Goal: Task Accomplishment & Management: Use online tool/utility

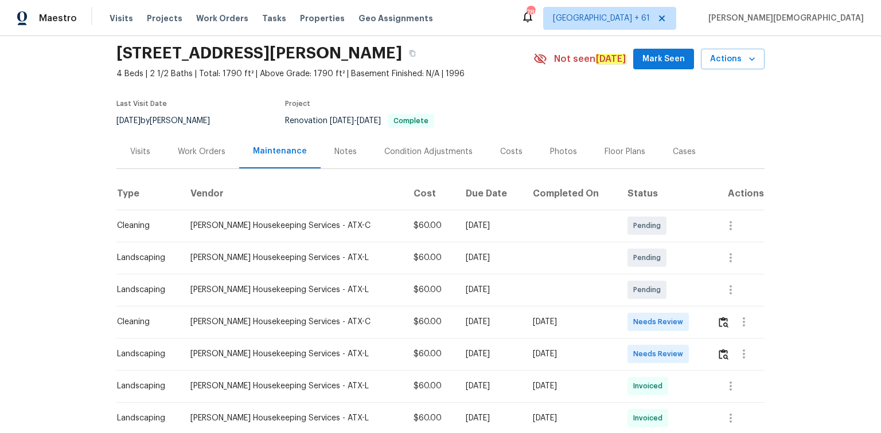
scroll to position [92, 0]
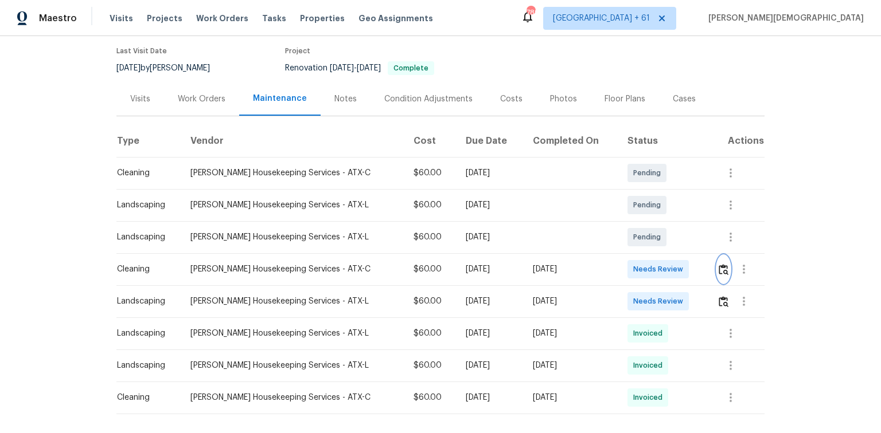
click at [626, 269] on img "button" at bounding box center [723, 269] width 10 height 11
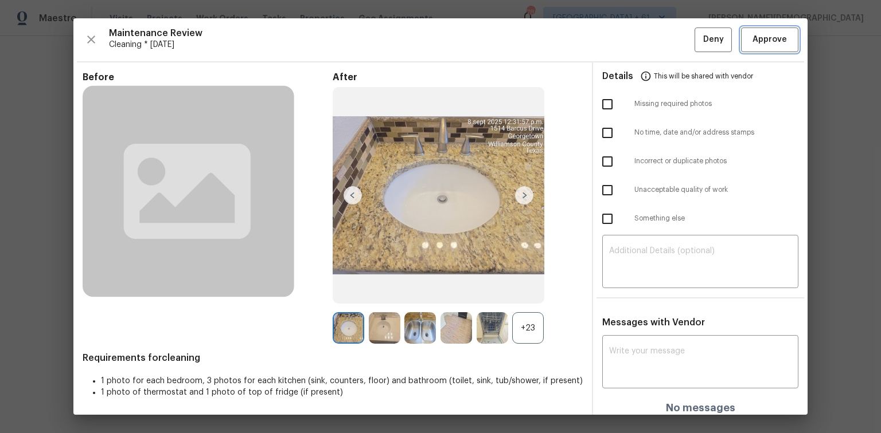
click at [626, 51] on button "Approve" at bounding box center [769, 40] width 57 height 25
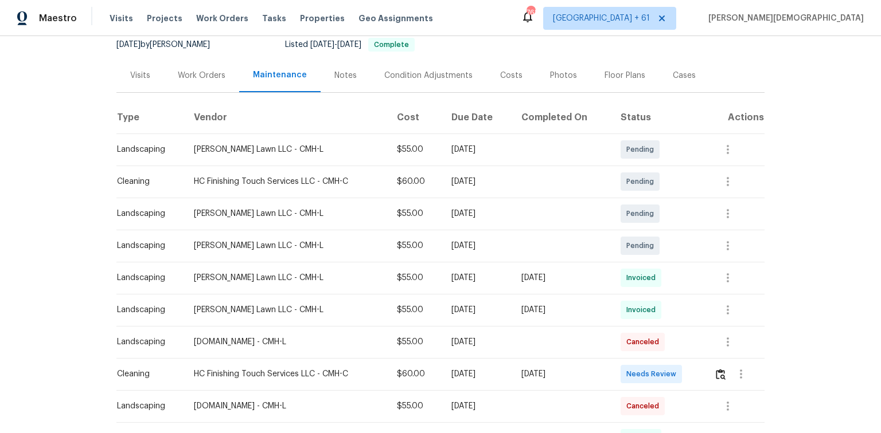
scroll to position [138, 0]
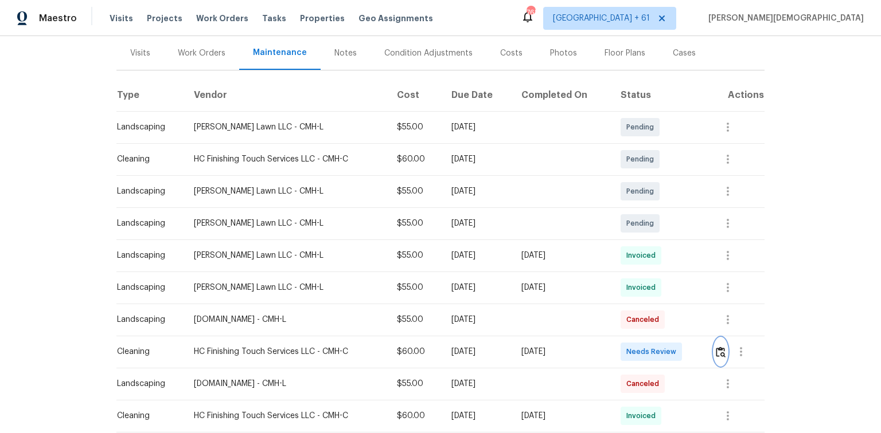
click at [626, 290] on img "button" at bounding box center [721, 352] width 10 height 11
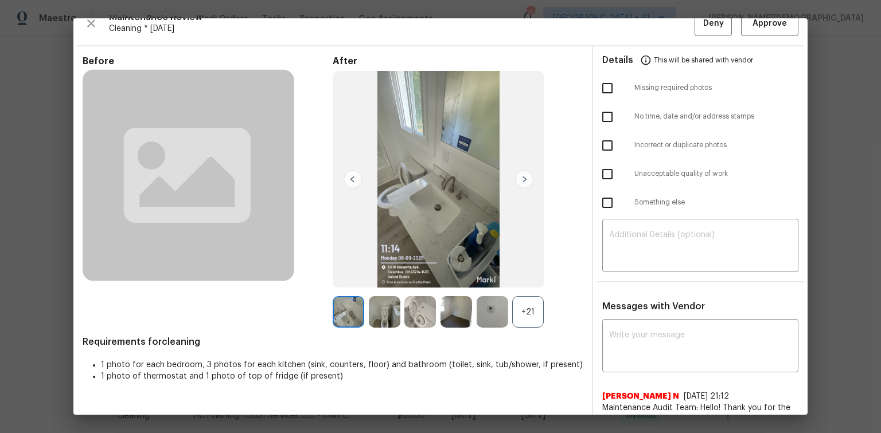
scroll to position [0, 0]
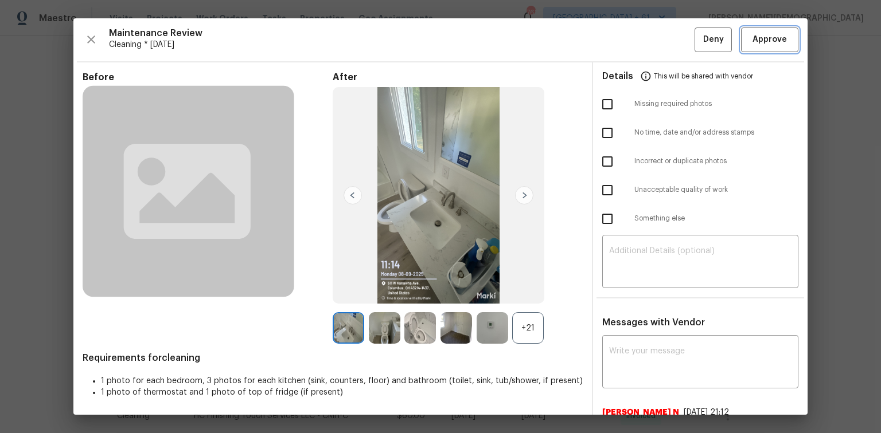
click at [626, 44] on span "Approve" at bounding box center [769, 40] width 34 height 14
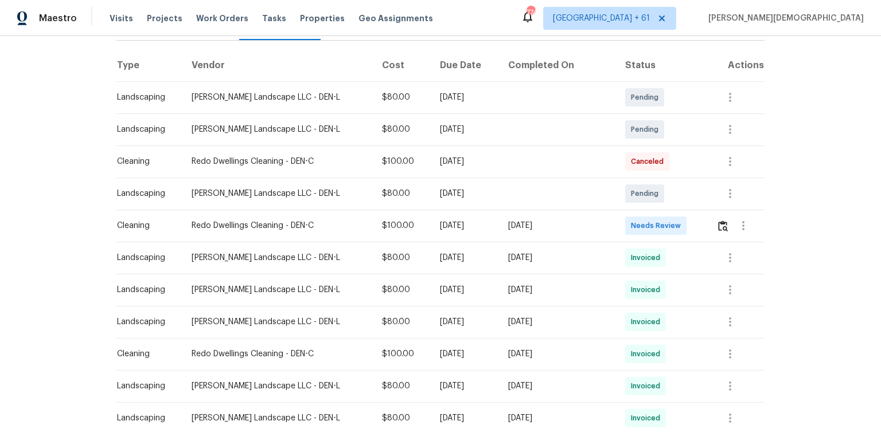
scroll to position [183, 0]
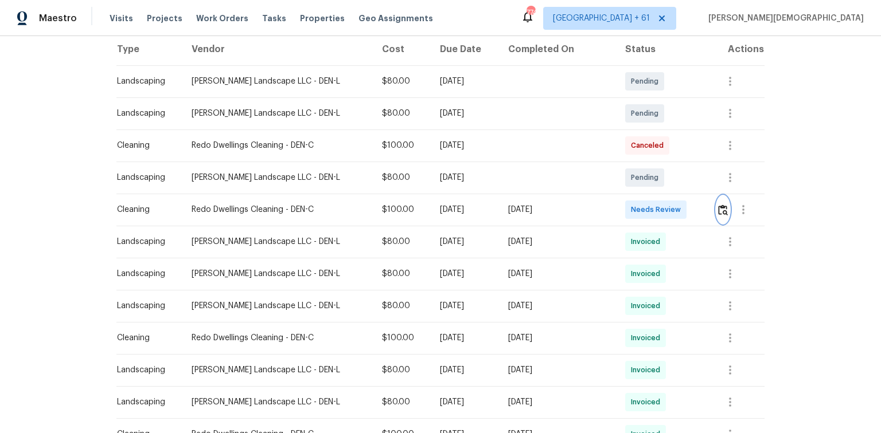
click at [626, 211] on button "button" at bounding box center [722, 210] width 13 height 28
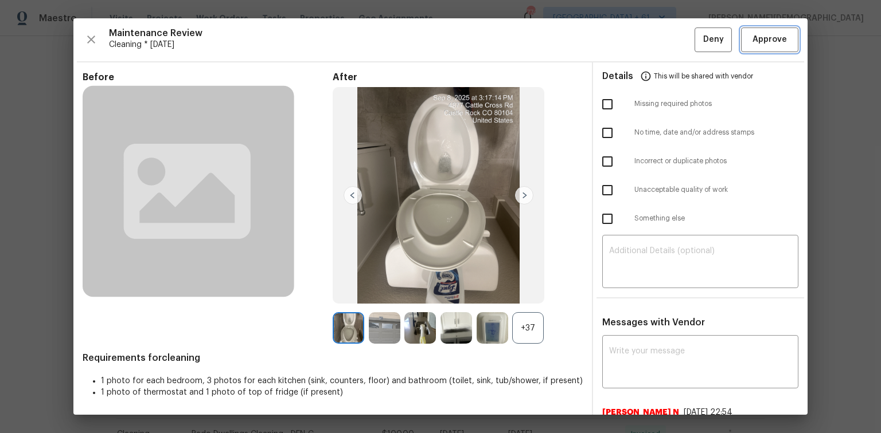
click at [626, 44] on span "Approve" at bounding box center [769, 40] width 34 height 14
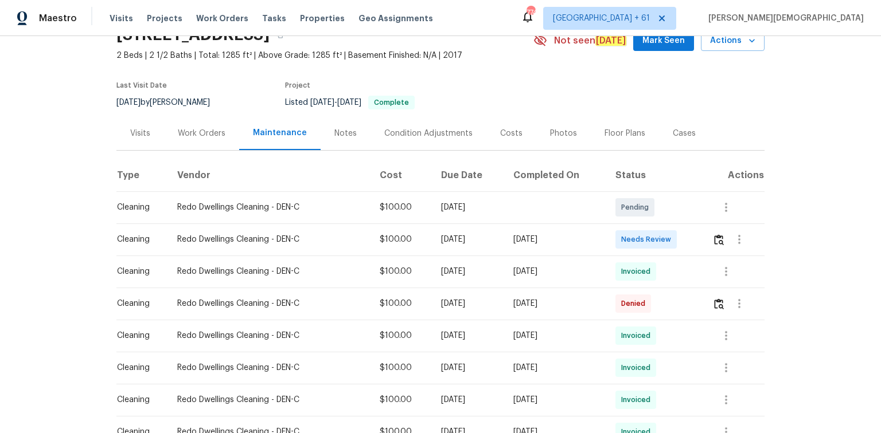
scroll to position [183, 0]
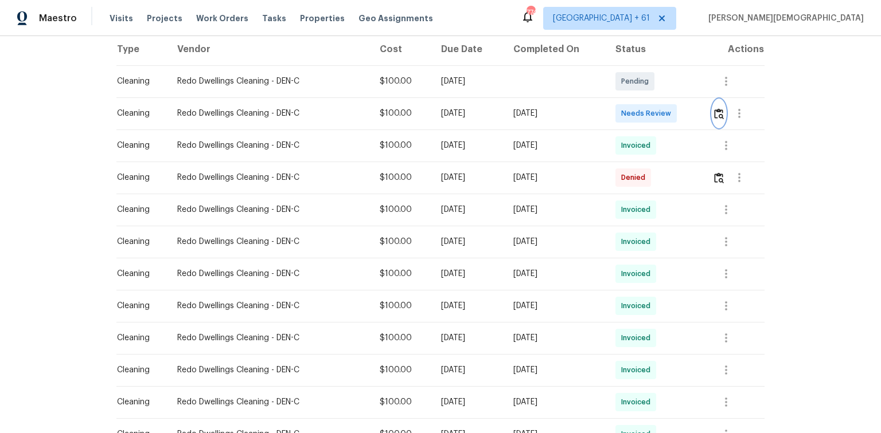
click at [720, 112] on img "button" at bounding box center [719, 113] width 10 height 11
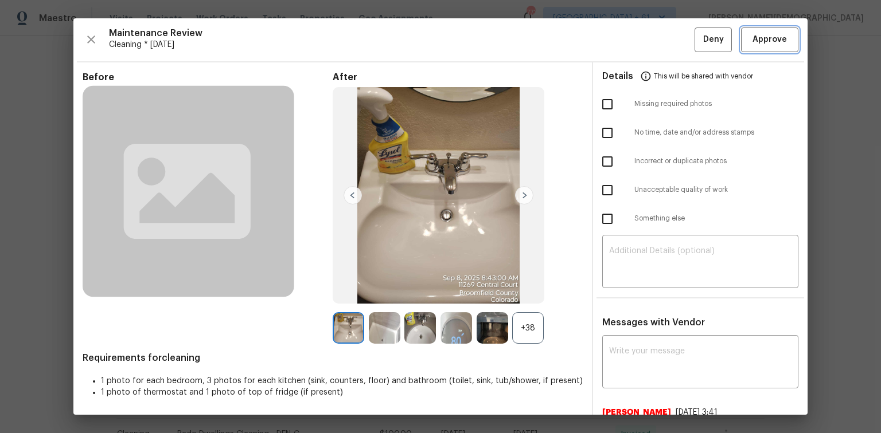
click at [760, 45] on span "Approve" at bounding box center [769, 40] width 34 height 14
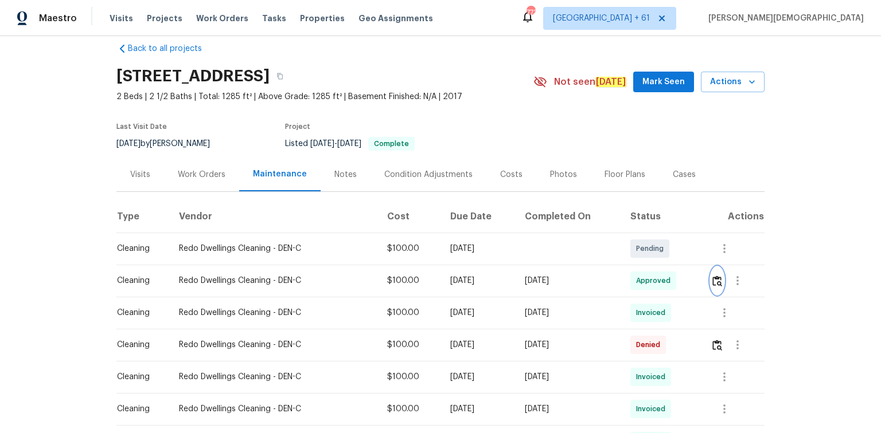
scroll to position [0, 0]
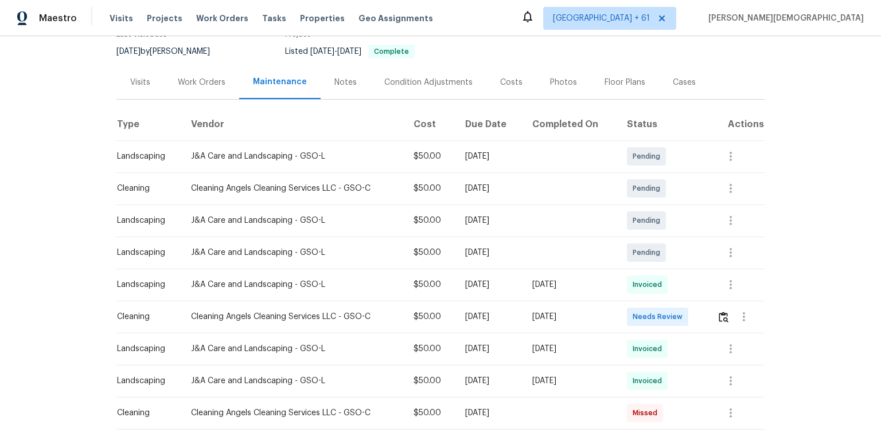
scroll to position [138, 0]
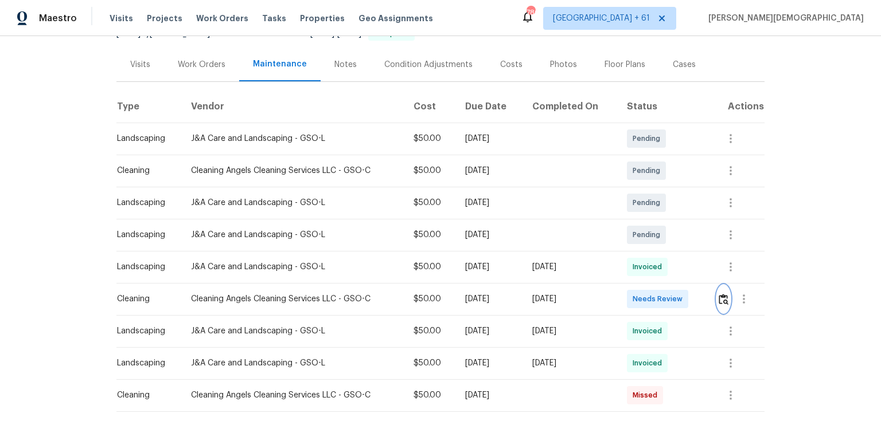
click at [626, 290] on img "button" at bounding box center [723, 299] width 10 height 11
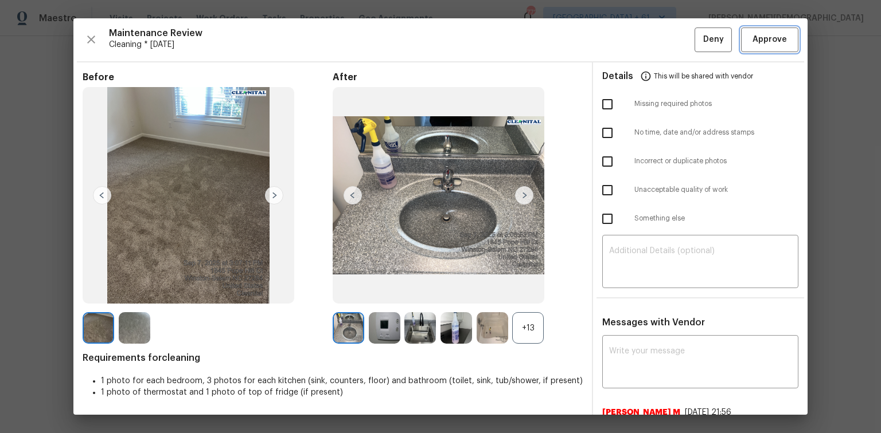
click at [626, 37] on span "Approve" at bounding box center [769, 40] width 34 height 14
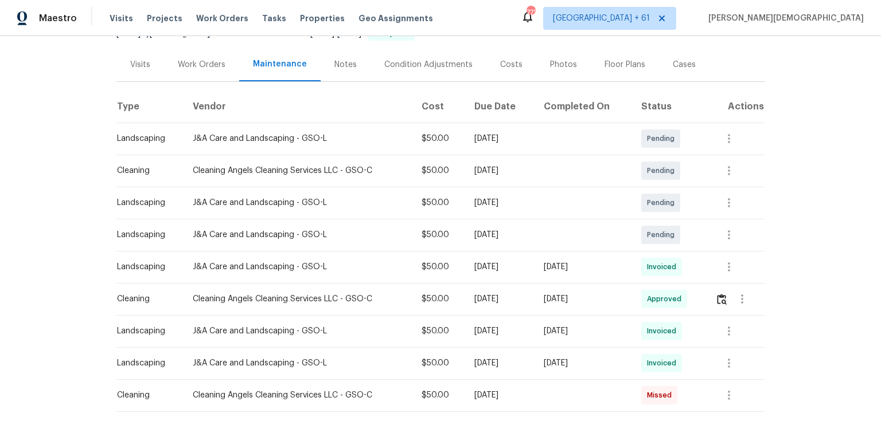
scroll to position [0, 0]
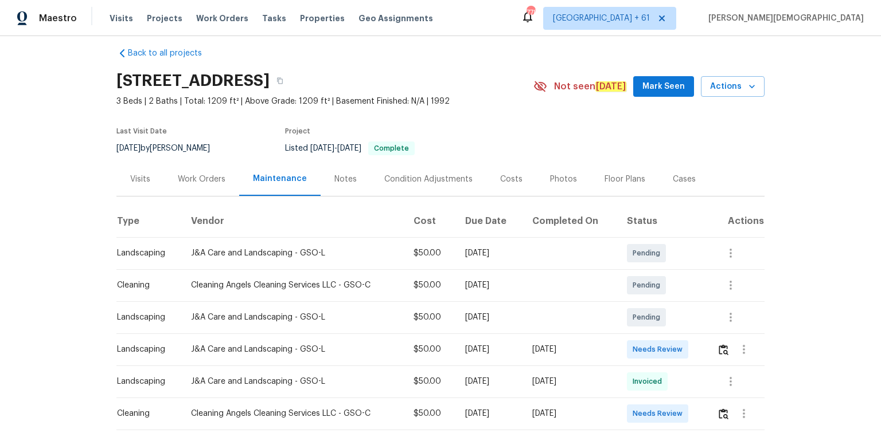
scroll to position [46, 0]
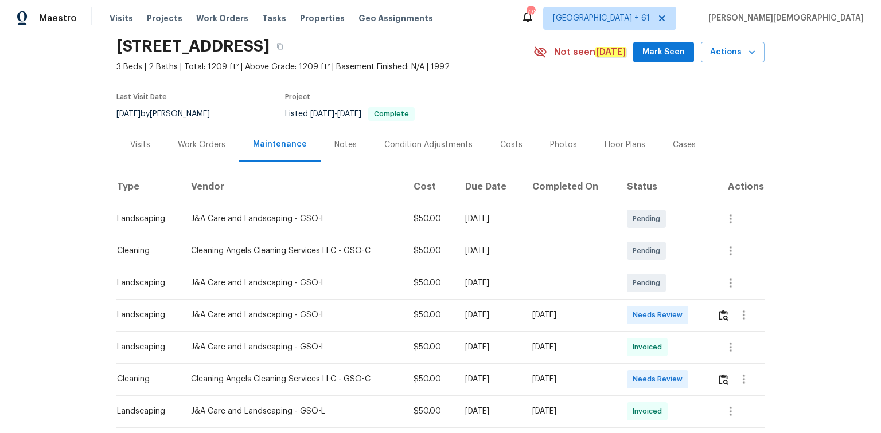
click at [626, 290] on td at bounding box center [735, 379] width 57 height 32
click at [626, 290] on img "button" at bounding box center [723, 379] width 10 height 11
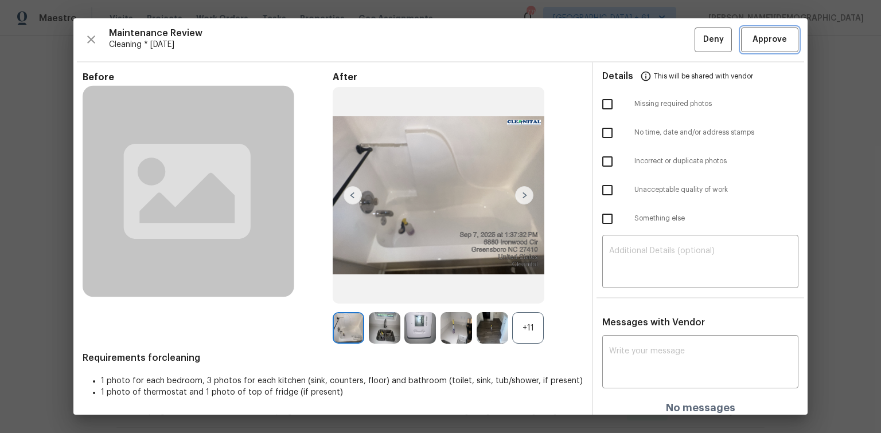
click at [626, 40] on span "Approve" at bounding box center [769, 40] width 34 height 14
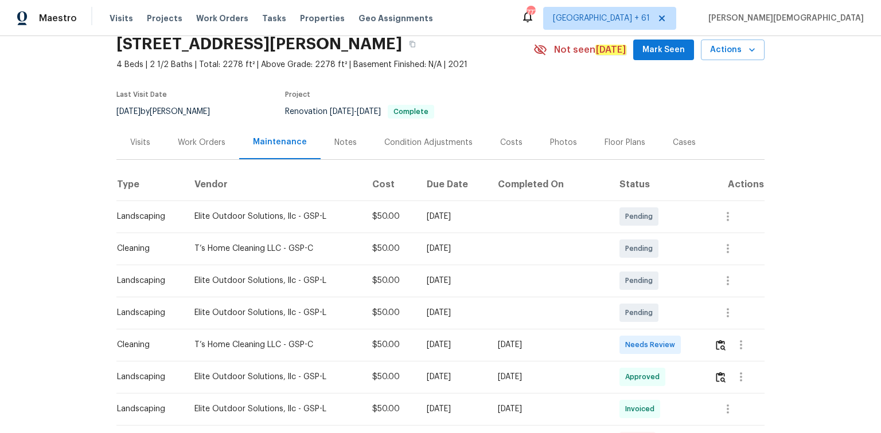
scroll to position [138, 0]
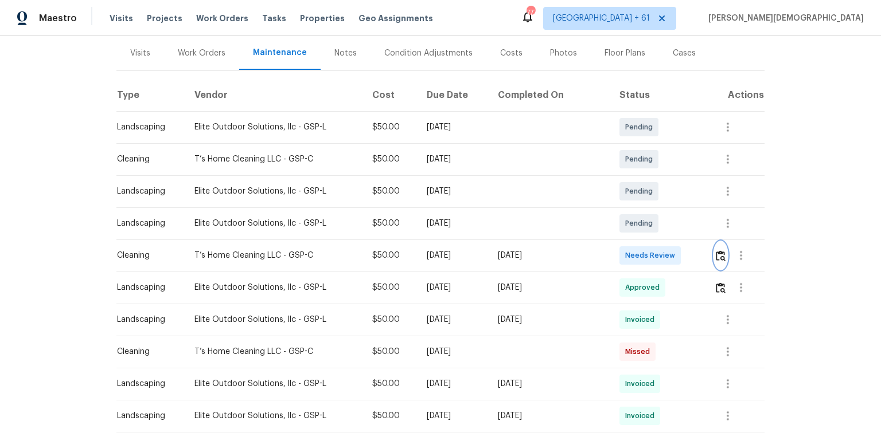
click at [626, 253] on img "button" at bounding box center [721, 256] width 10 height 11
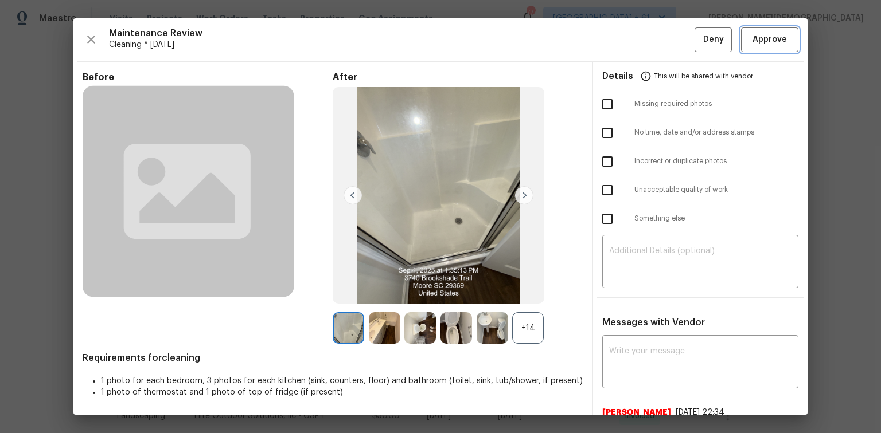
click at [626, 34] on span "Approve" at bounding box center [769, 40] width 34 height 14
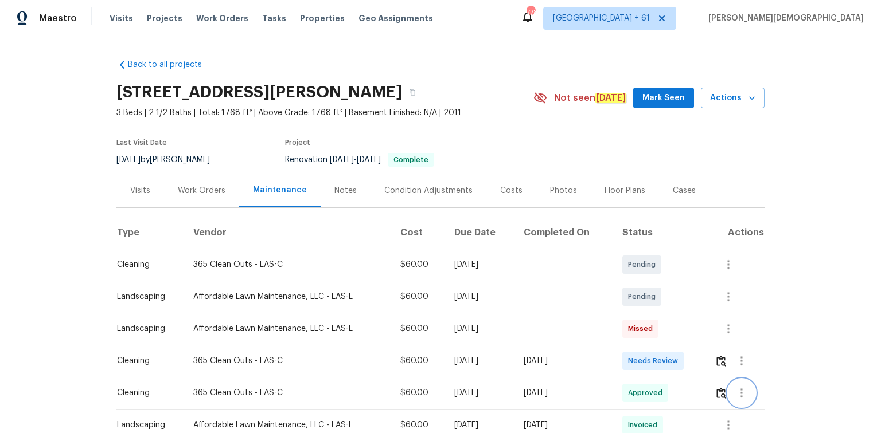
click at [626, 290] on button "button" at bounding box center [742, 394] width 28 height 28
click at [626, 290] on div at bounding box center [440, 216] width 881 height 433
click at [626, 290] on div "Back to all projects [STREET_ADDRESS][PERSON_NAME] 3 Beds | 2 1/2 Baths | Total…" at bounding box center [440, 234] width 881 height 397
click at [626, 290] on img "button" at bounding box center [721, 393] width 10 height 11
click at [626, 290] on img "button" at bounding box center [721, 361] width 10 height 11
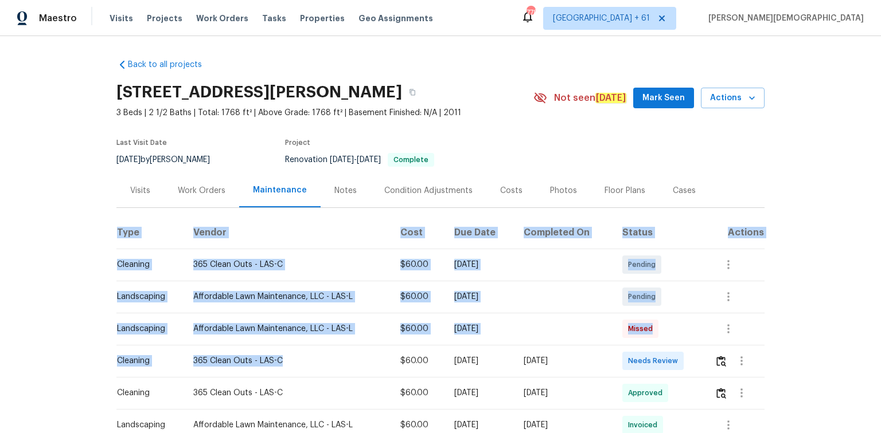
drag, startPoint x: 112, startPoint y: 355, endPoint x: 338, endPoint y: 339, distance: 226.5
click at [338, 290] on div "Back to all projects [STREET_ADDRESS][PERSON_NAME] 3 Beds | 2 1/2 Baths | Total…" at bounding box center [440, 234] width 881 height 397
click at [344, 290] on td "365 Clean Outs - LAS-C" at bounding box center [287, 361] width 207 height 32
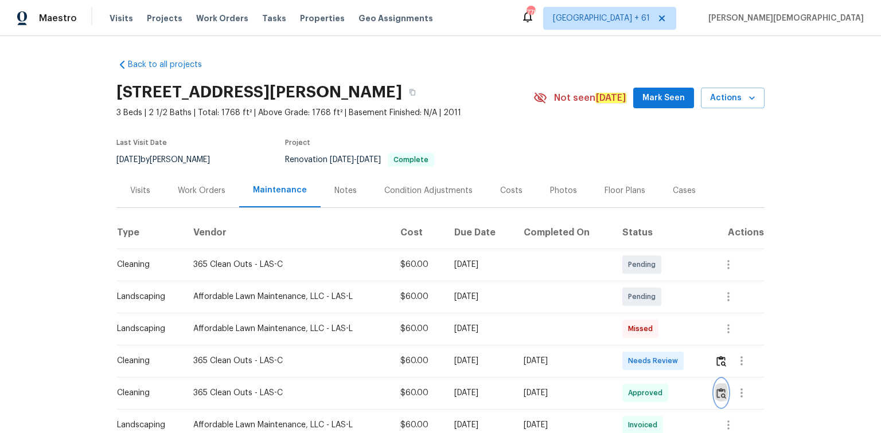
click at [626, 290] on button "button" at bounding box center [720, 394] width 13 height 28
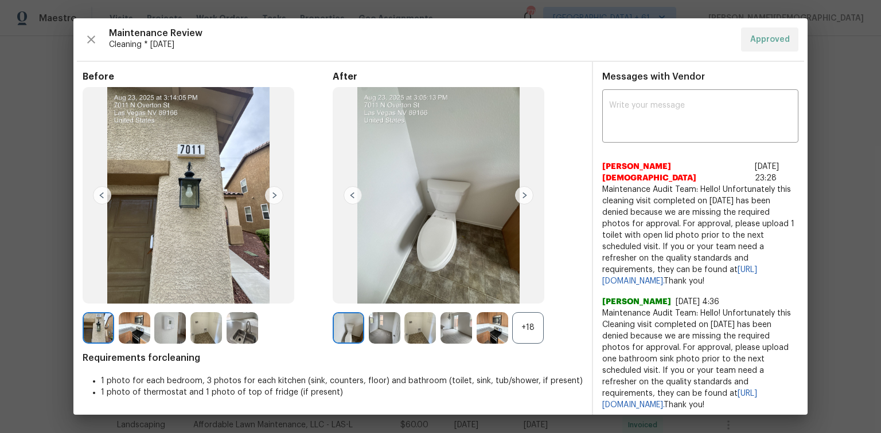
drag, startPoint x: 857, startPoint y: 204, endPoint x: 853, endPoint y: 211, distance: 8.0
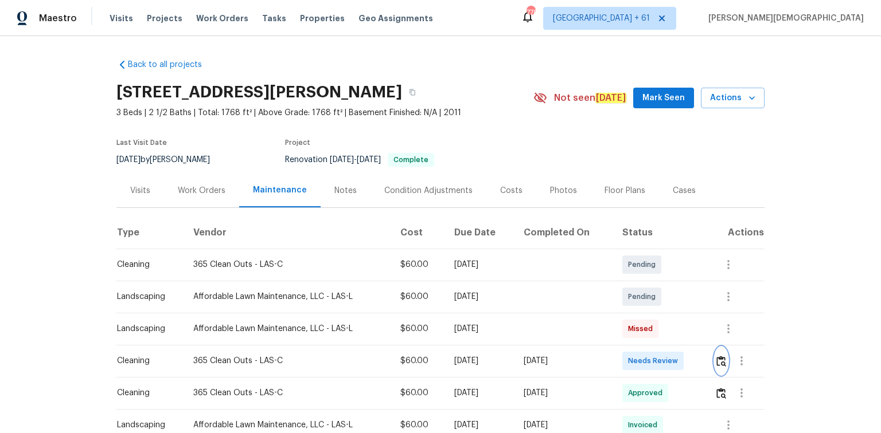
click at [626, 290] on img "button" at bounding box center [721, 361] width 10 height 11
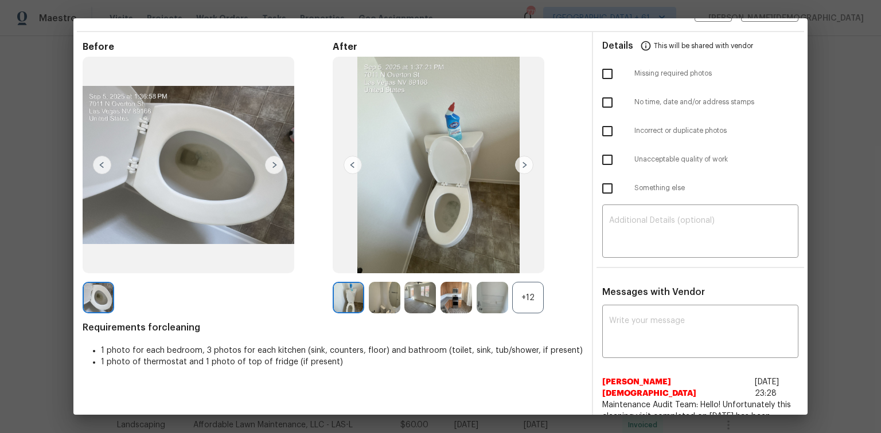
scroll to position [46, 0]
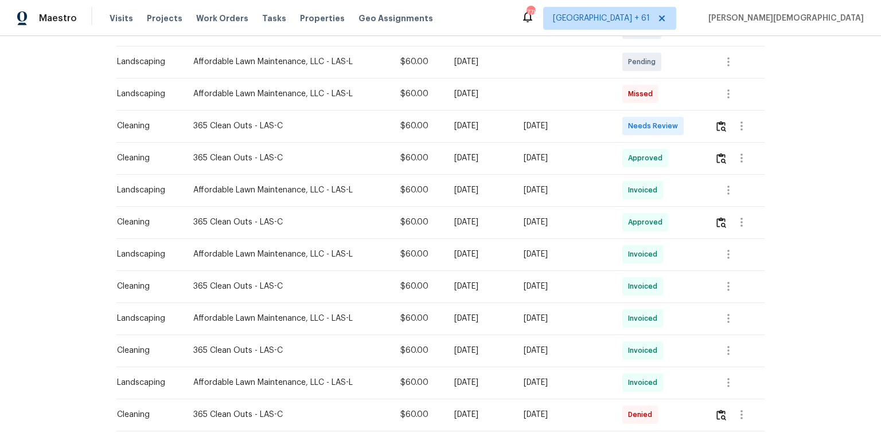
scroll to position [275, 0]
